Goal: Navigation & Orientation: Find specific page/section

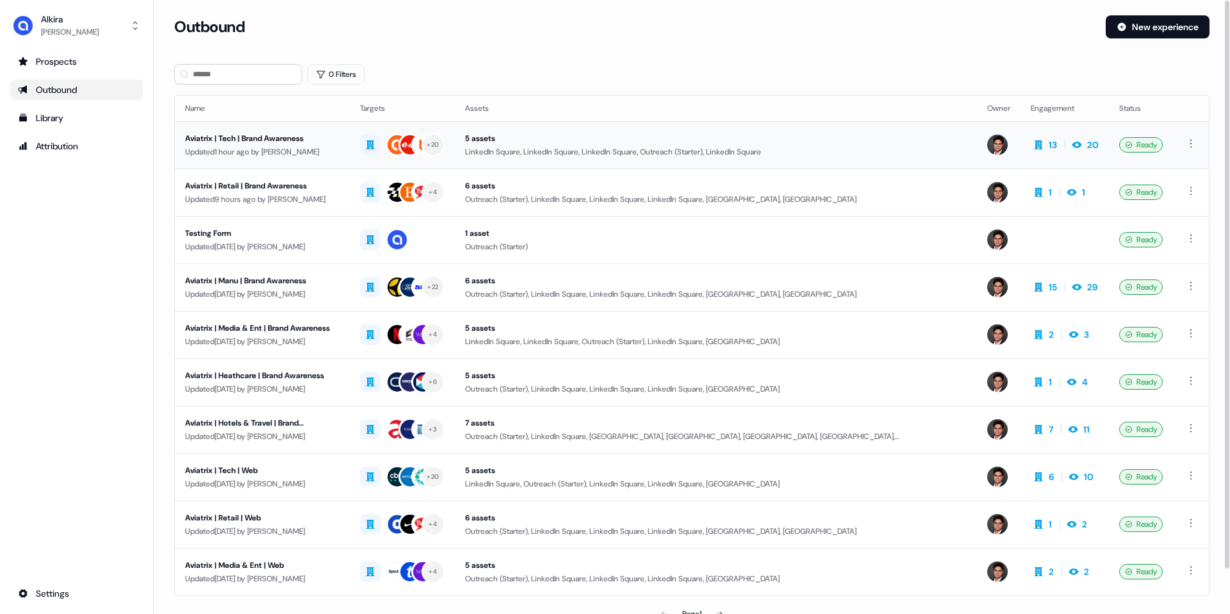
click at [1005, 152] on td at bounding box center [999, 144] width 44 height 47
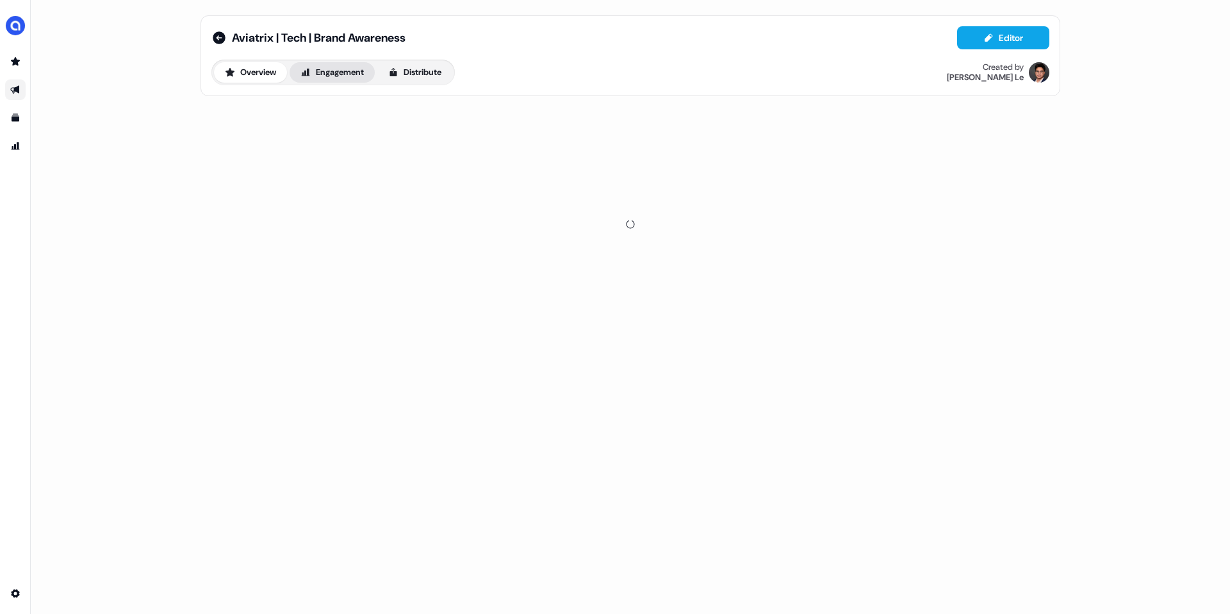
click at [341, 74] on button "Engagement" at bounding box center [332, 72] width 85 height 21
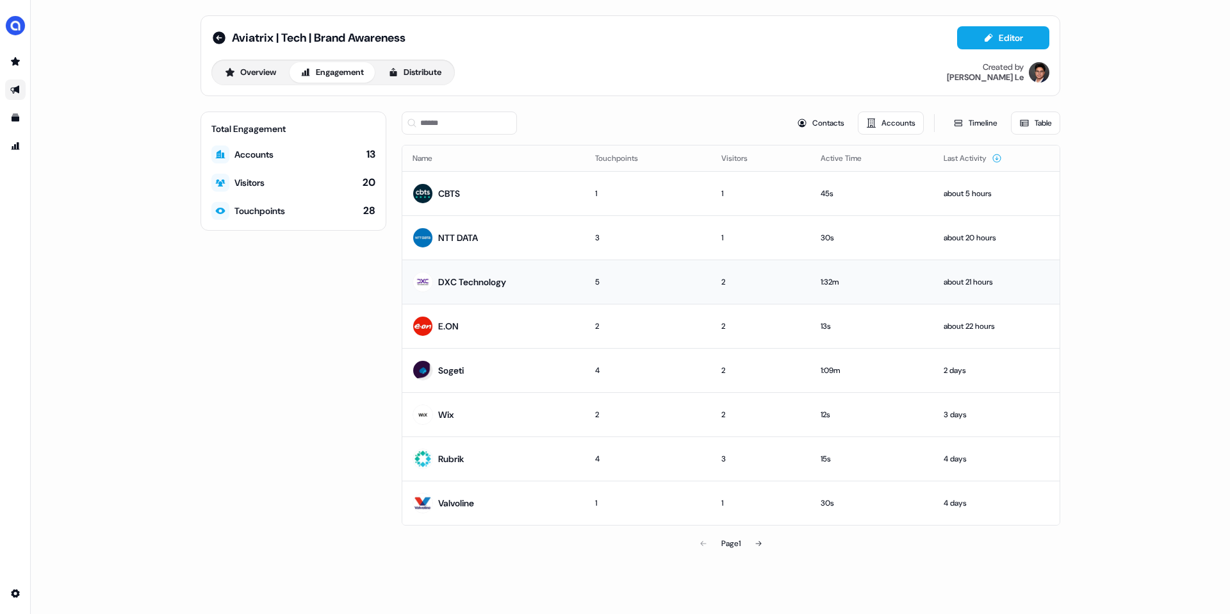
click at [491, 295] on td "DXC Technology" at bounding box center [493, 281] width 183 height 44
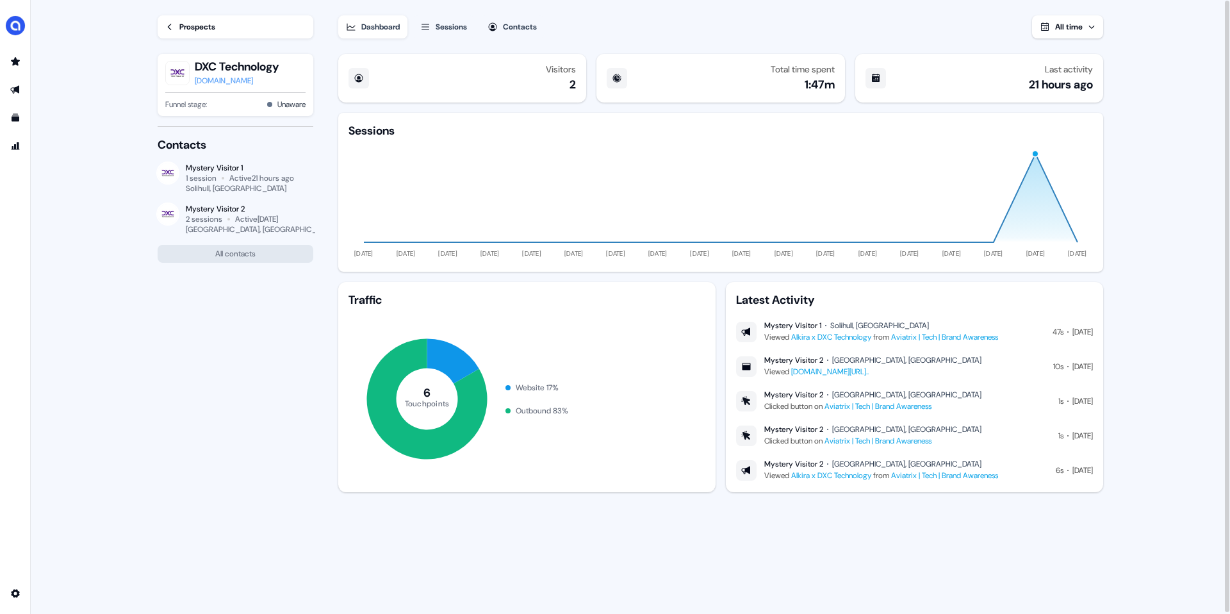
click at [183, 26] on div "Prospects" at bounding box center [197, 27] width 36 height 13
